Goal: Task Accomplishment & Management: Complete application form

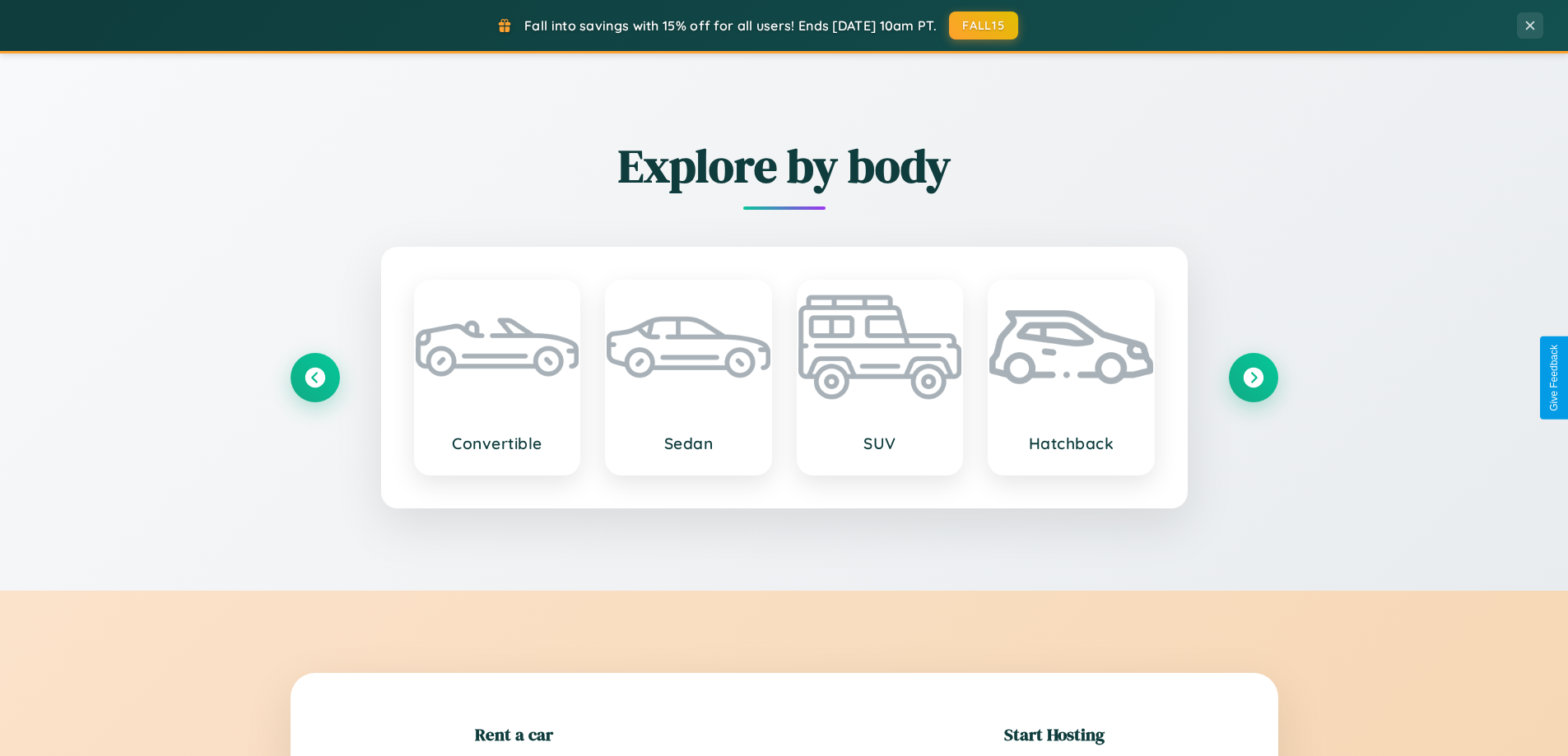
scroll to position [356, 0]
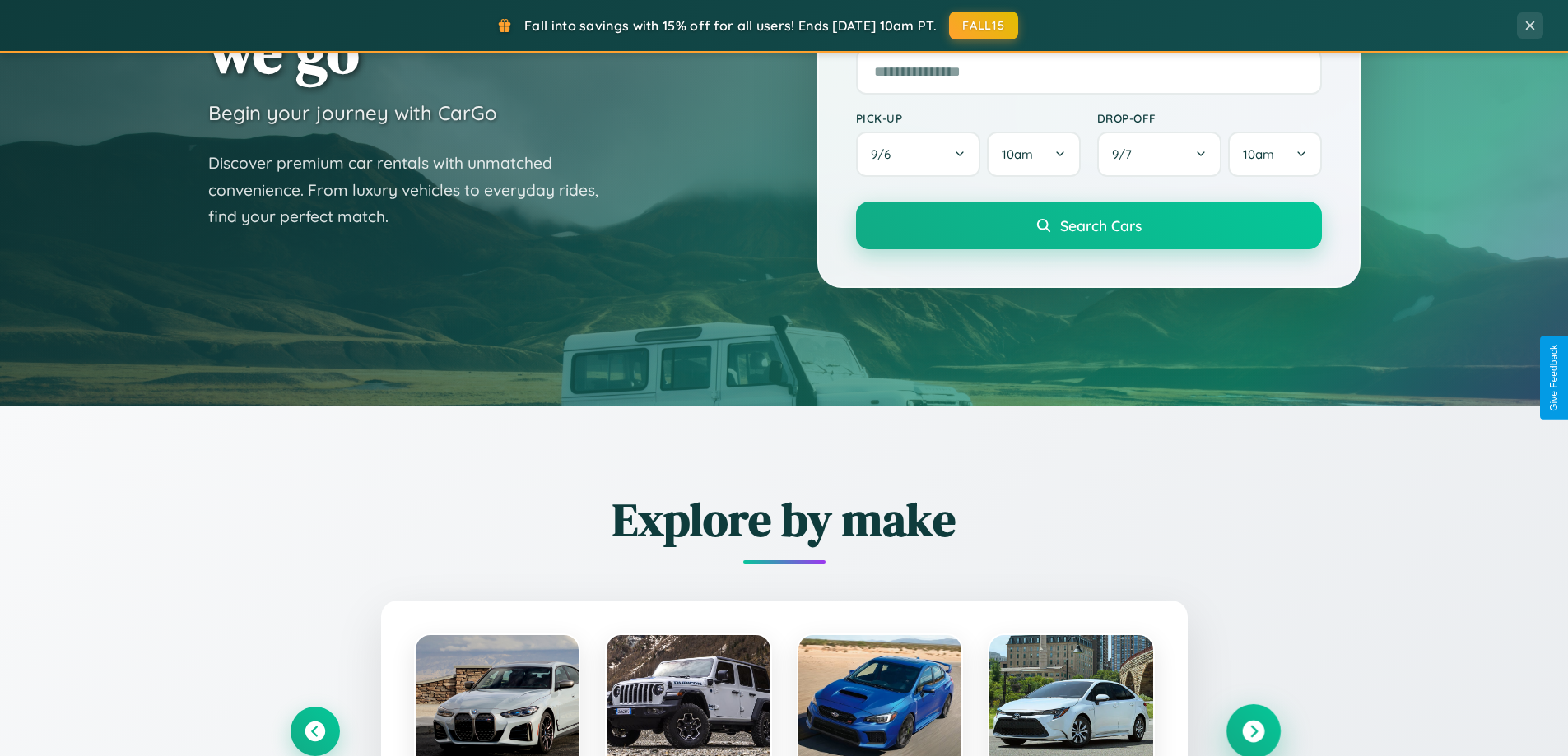
click at [1252, 732] on icon at bounding box center [1252, 732] width 23 height 23
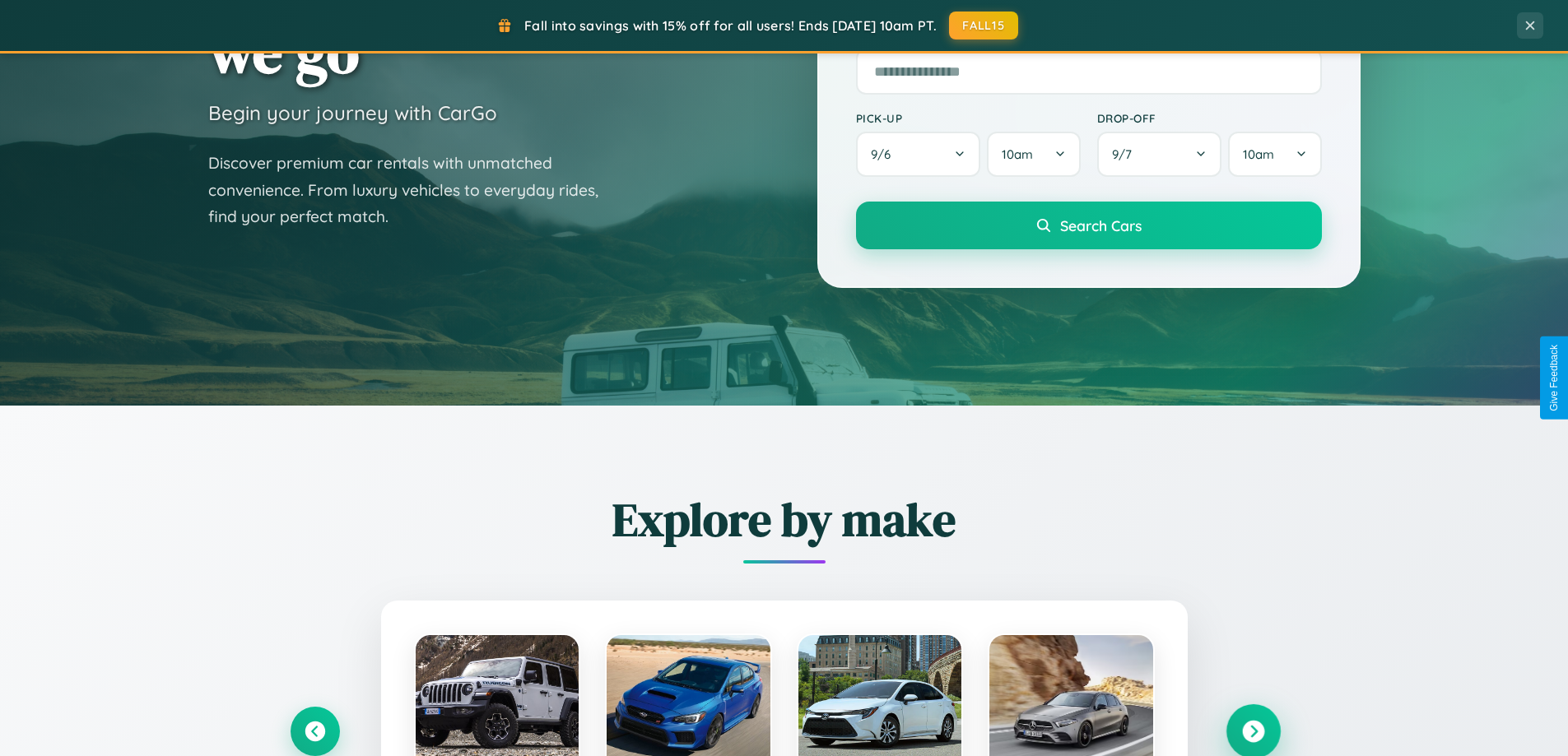
click at [1252, 730] on icon at bounding box center [1252, 732] width 23 height 23
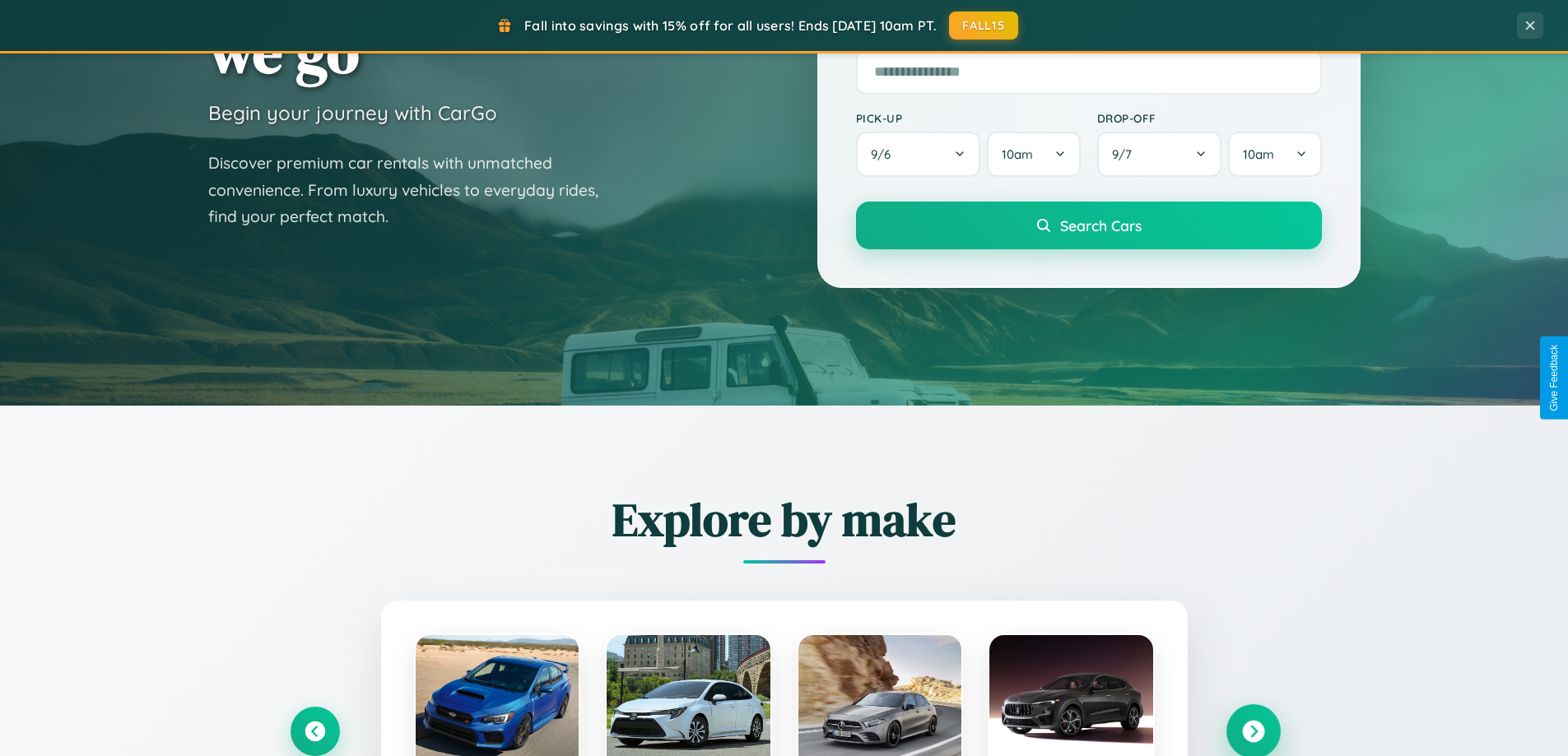
scroll to position [2645, 0]
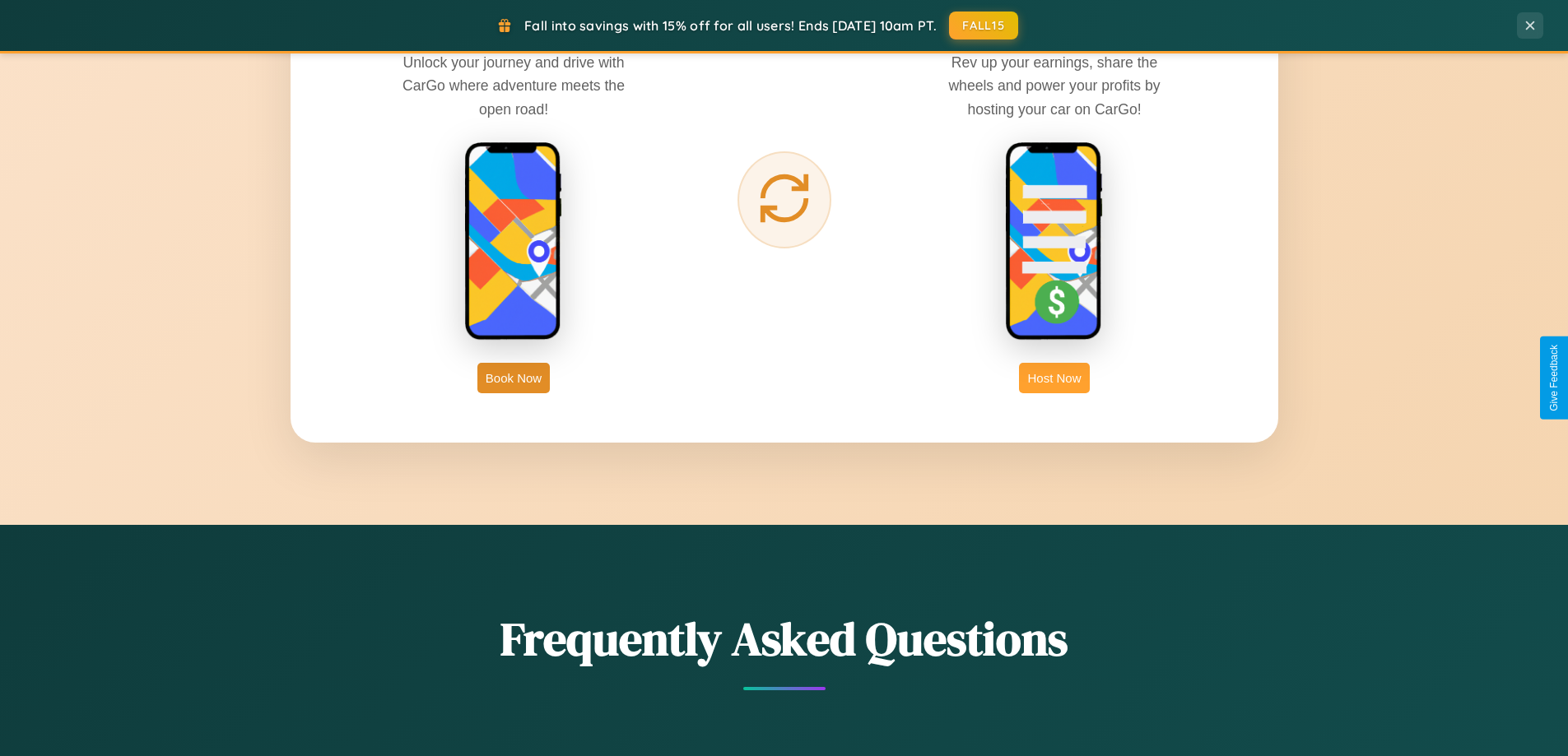
click at [1054, 378] on button "Host Now" at bounding box center [1054, 378] width 70 height 30
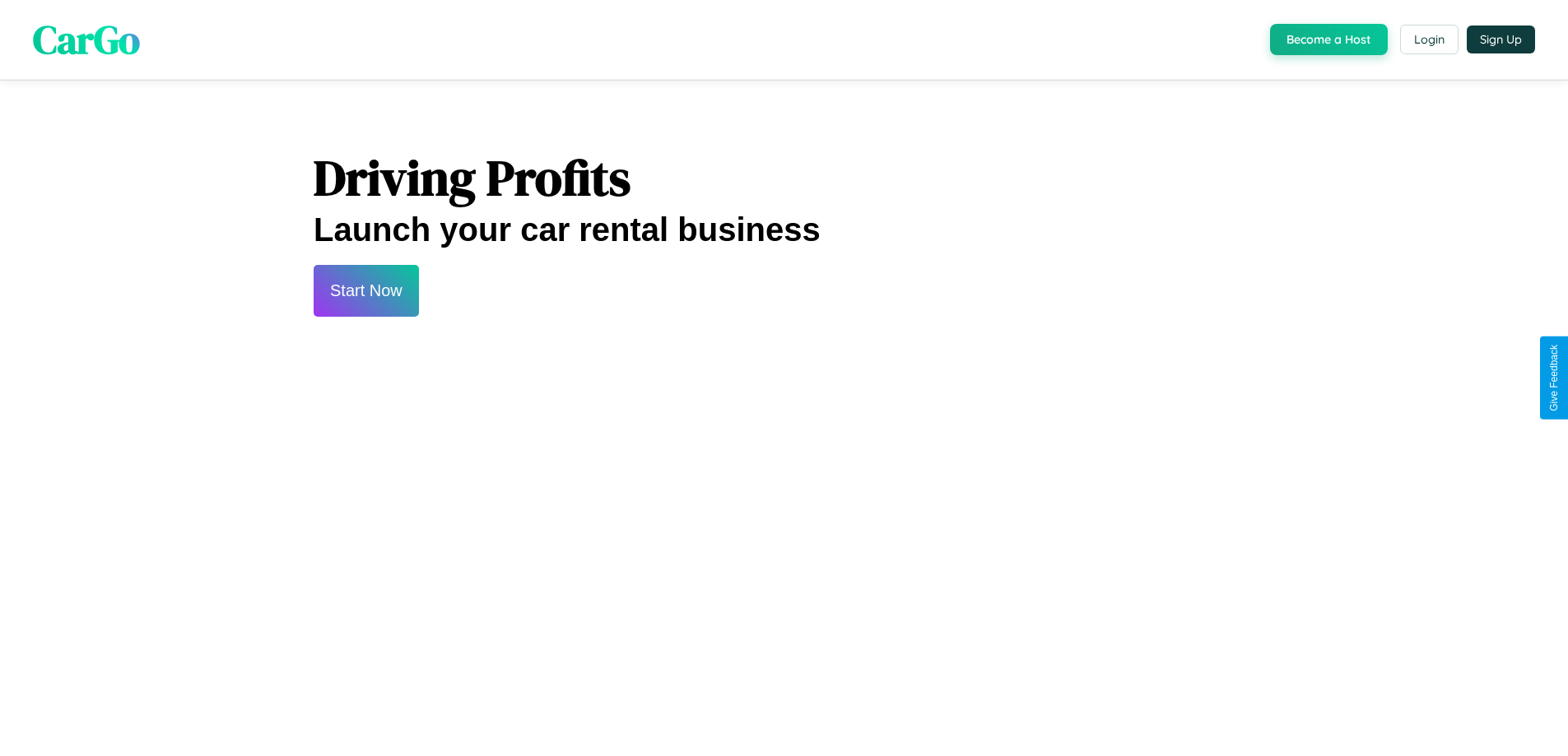
scroll to position [2224, 0]
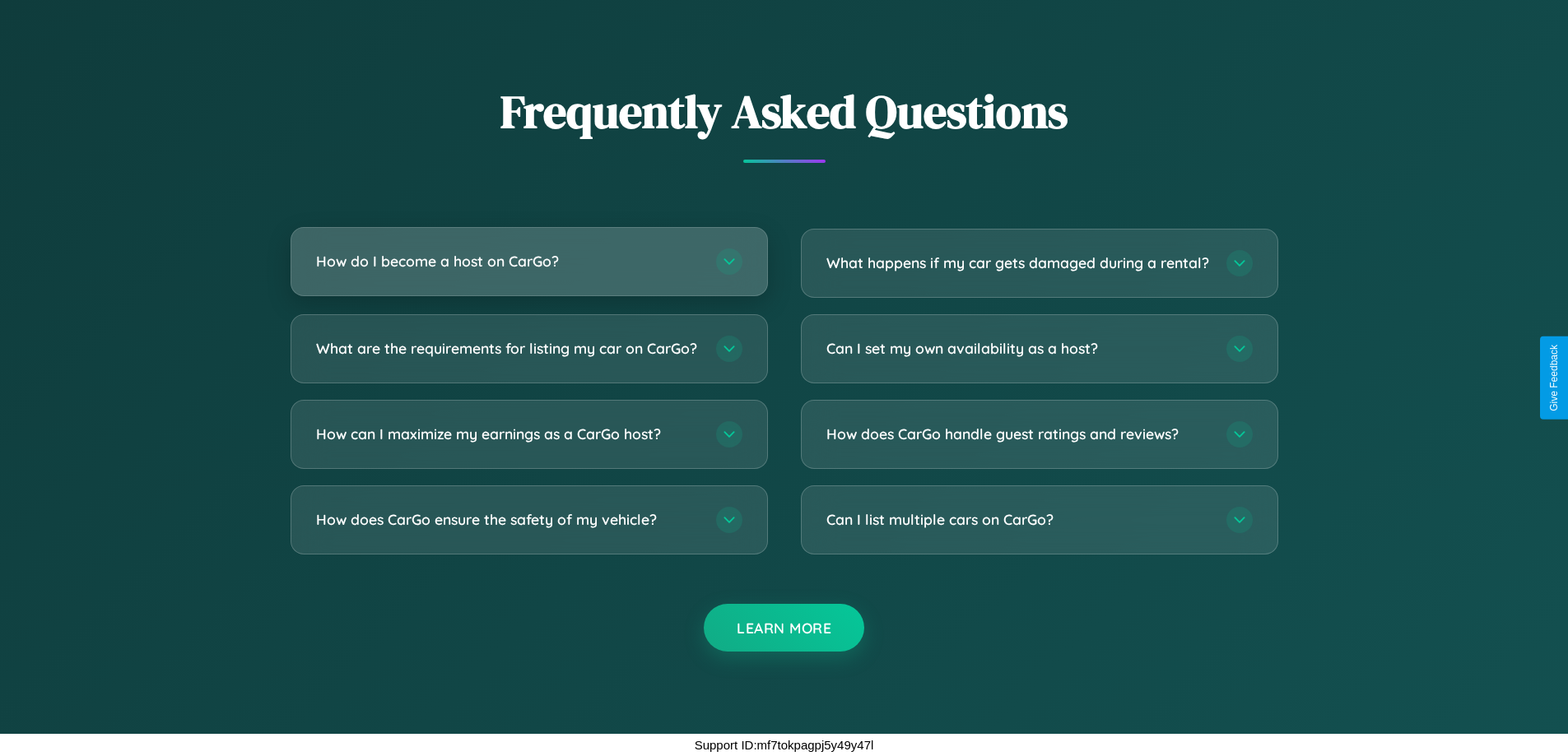
click at [528, 251] on h3 "How do I become a host on CarGo?" at bounding box center [508, 261] width 383 height 21
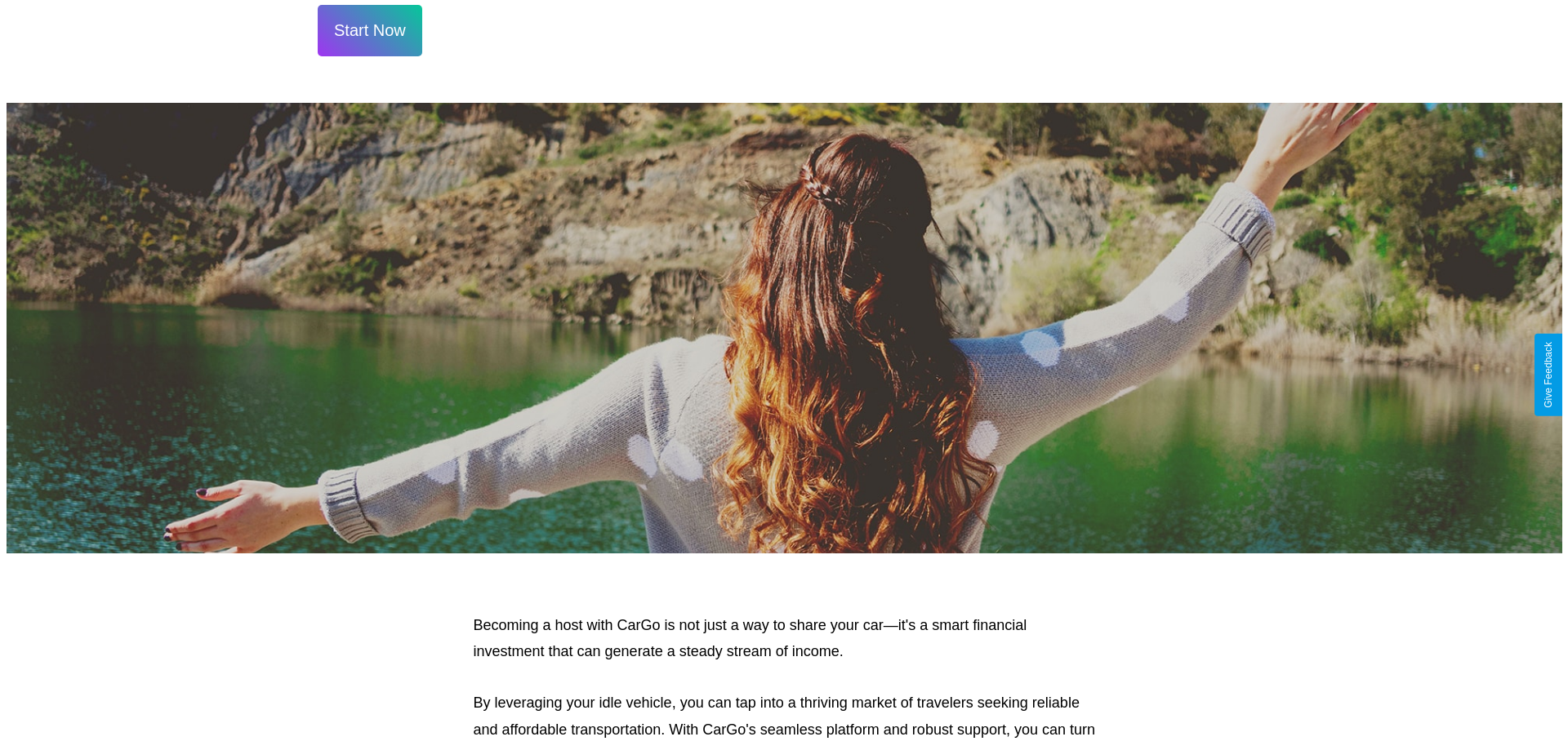
scroll to position [0, 0]
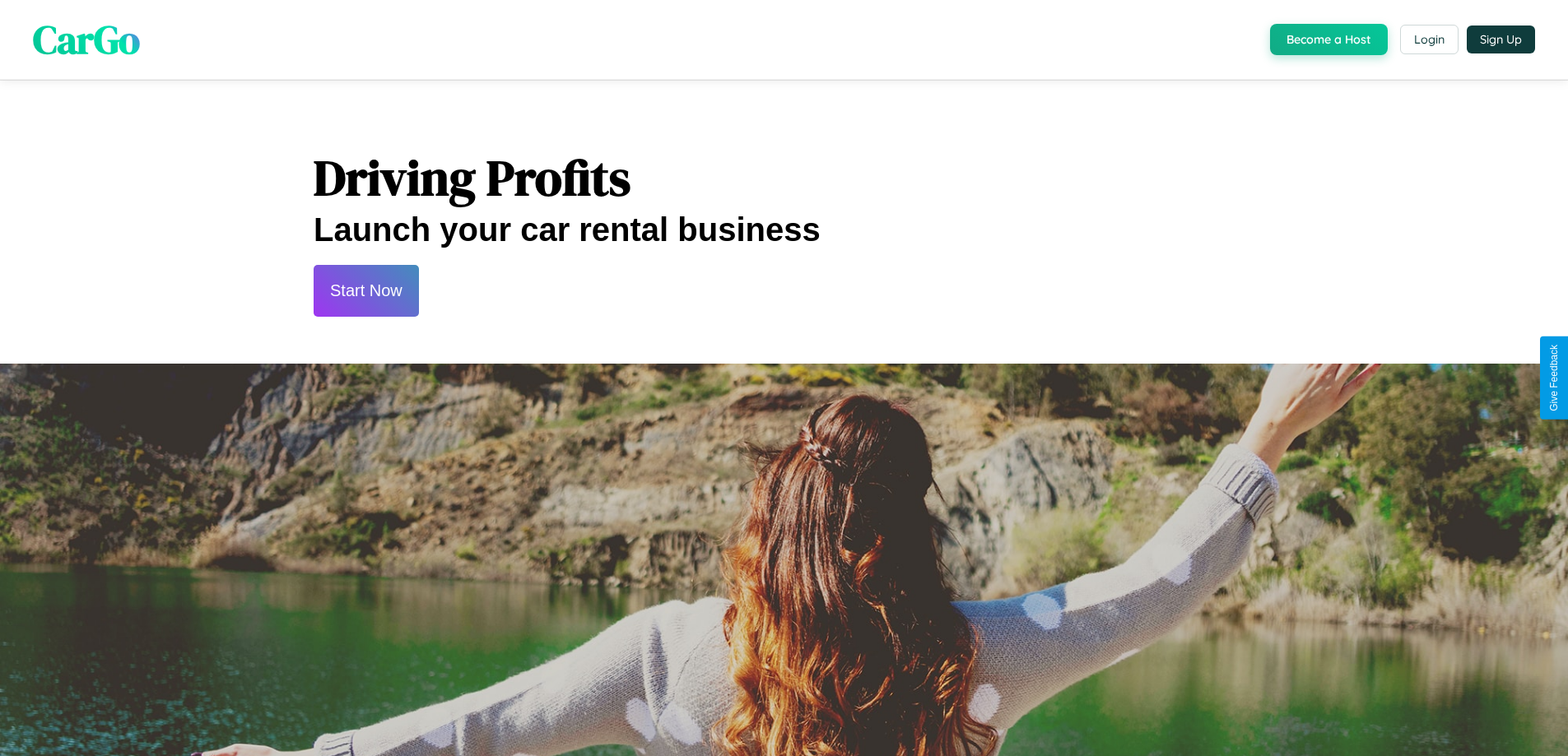
click at [365, 291] on button "Start Now" at bounding box center [367, 291] width 105 height 52
